Goal: Task Accomplishment & Management: Complete application form

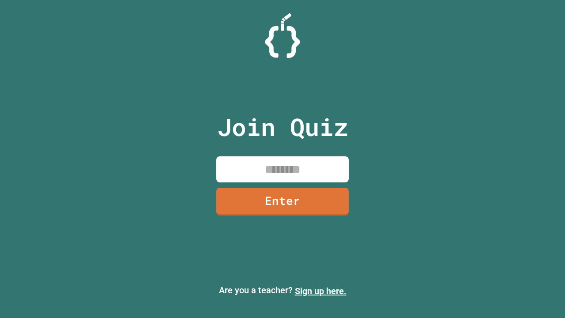
click at [321, 291] on link "Sign up here." at bounding box center [321, 291] width 52 height 11
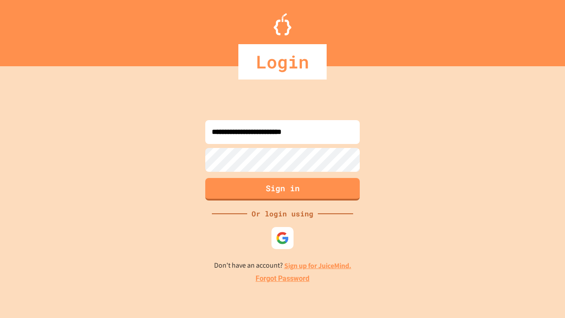
type input "**********"
